Goal: Task Accomplishment & Management: Use online tool/utility

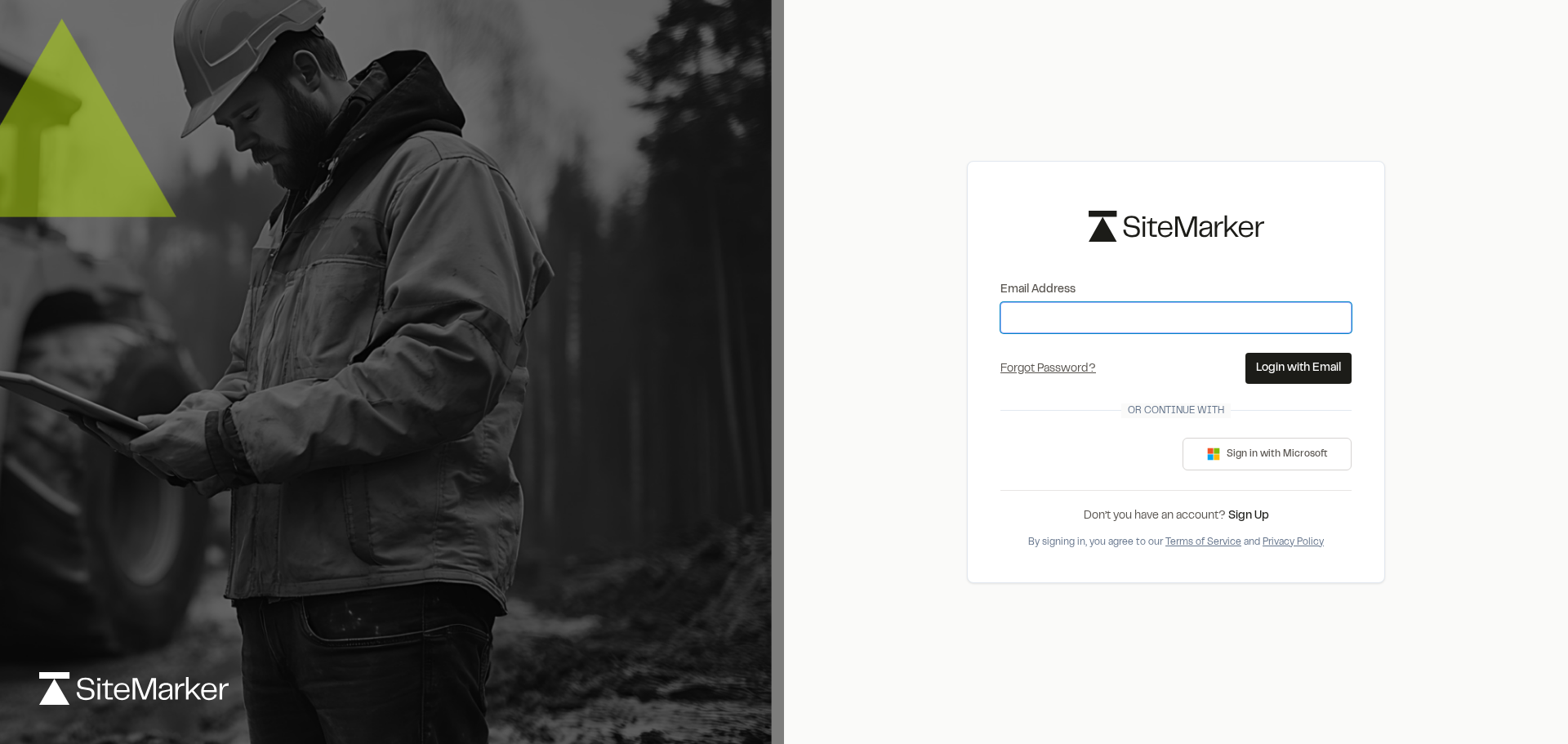
click at [1096, 325] on input "Email Address" at bounding box center [1175, 317] width 351 height 31
type input "**********"
click at [1290, 363] on button "Login with Email" at bounding box center [1298, 368] width 106 height 31
